Goal: Find contact information: Find contact information

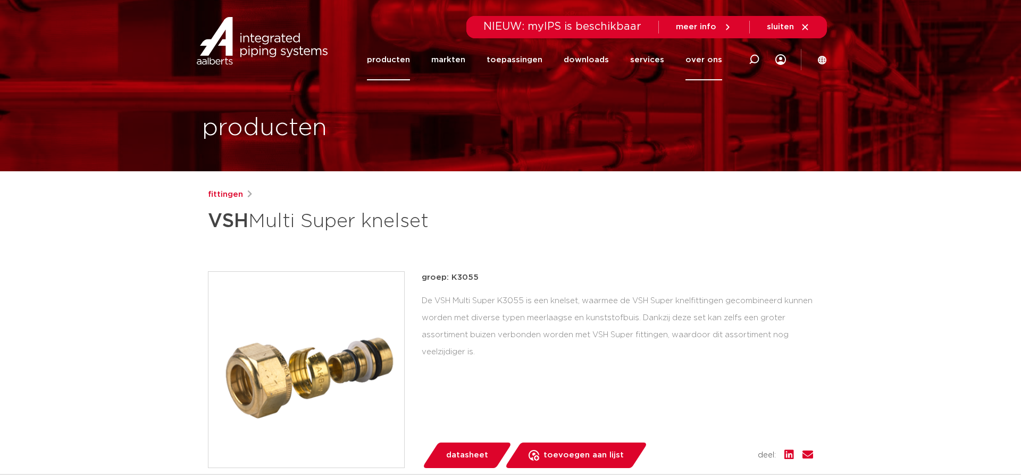
click at [702, 61] on link "over ons" at bounding box center [703, 59] width 37 height 41
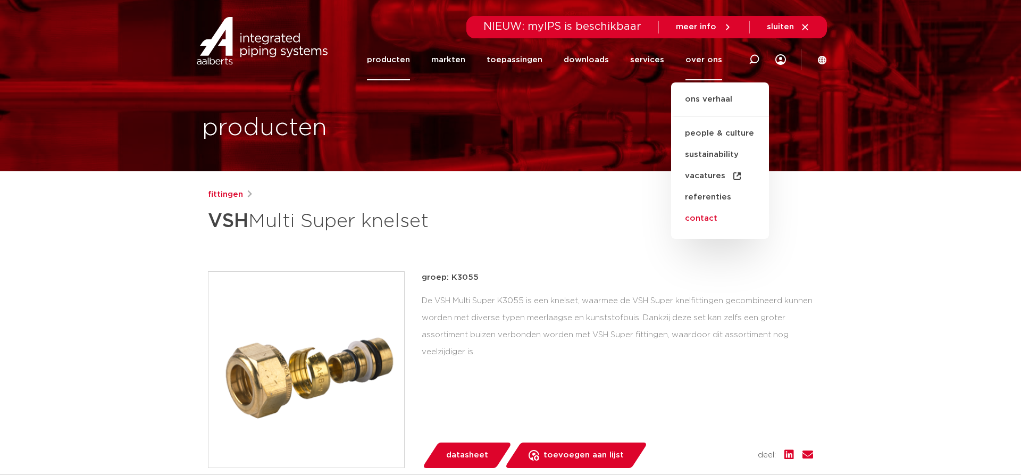
click at [707, 219] on link "contact" at bounding box center [720, 218] width 98 height 21
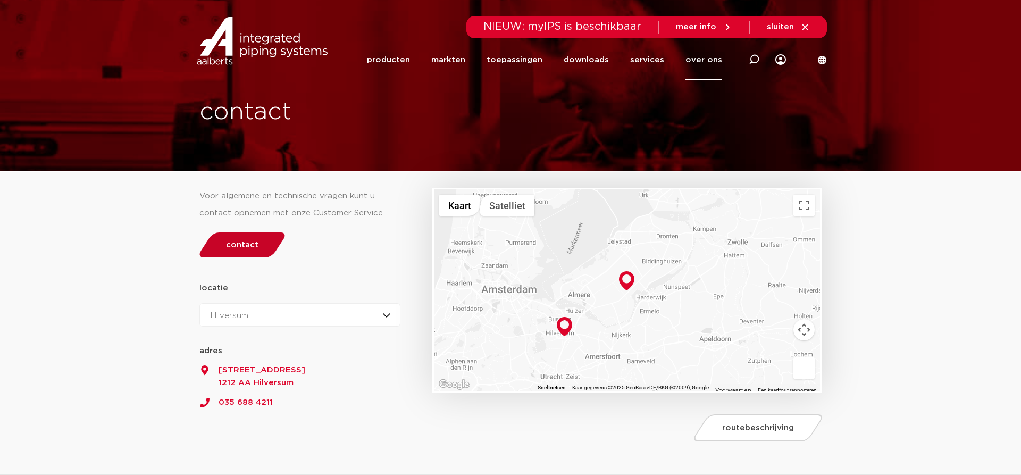
click at [241, 247] on span "contact" at bounding box center [242, 245] width 32 height 8
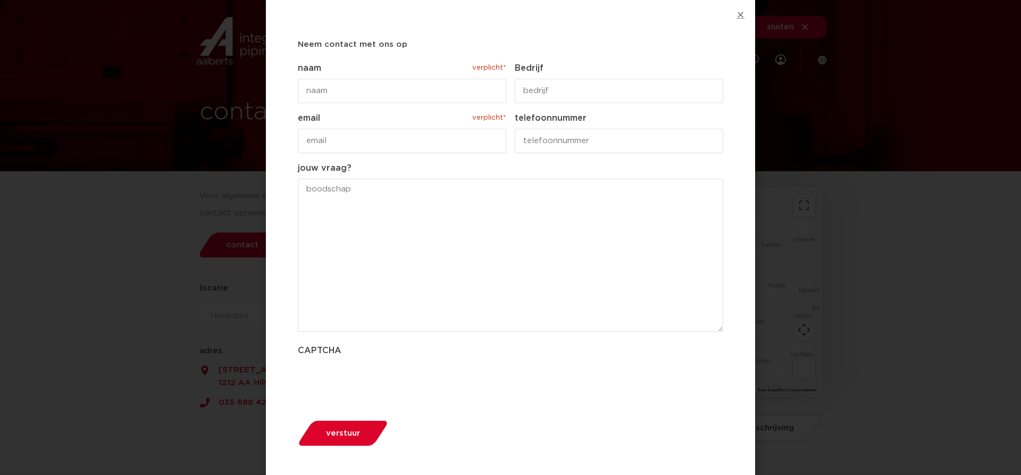
click at [741, 16] on icon "Close" at bounding box center [740, 15] width 8 height 8
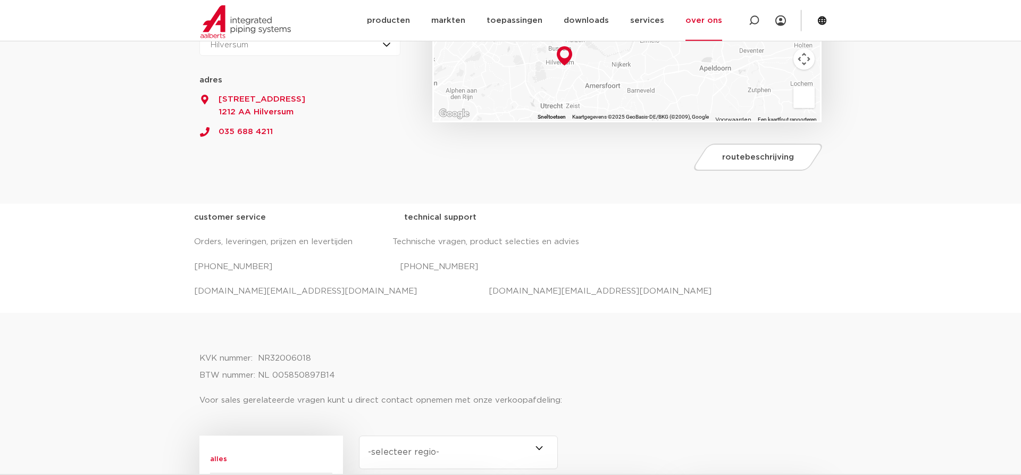
scroll to position [271, 0]
drag, startPoint x: 391, startPoint y: 292, endPoint x: 512, endPoint y: 292, distance: 121.2
click at [512, 292] on p "[DOMAIN_NAME][EMAIL_ADDRESS][DOMAIN_NAME] [DOMAIN_NAME][EMAIL_ADDRESS][DOMAIN_N…" at bounding box center [510, 290] width 633 height 17
copy p "[DOMAIN_NAME][EMAIL_ADDRESS][DOMAIN_NAME]"
